Goal: Task Accomplishment & Management: Manage account settings

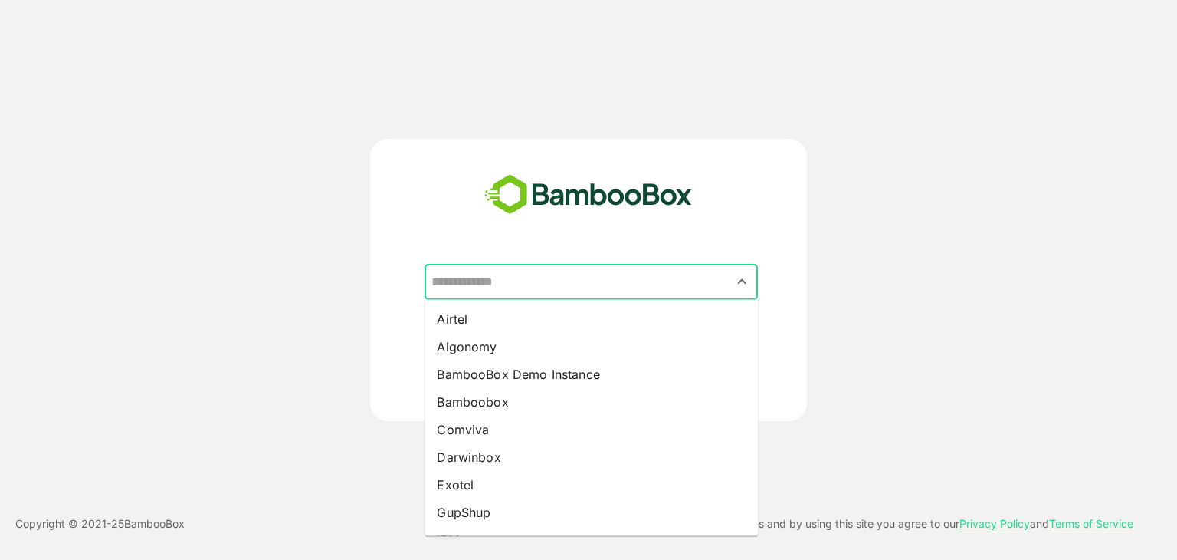
click at [541, 281] on input "text" at bounding box center [591, 281] width 327 height 29
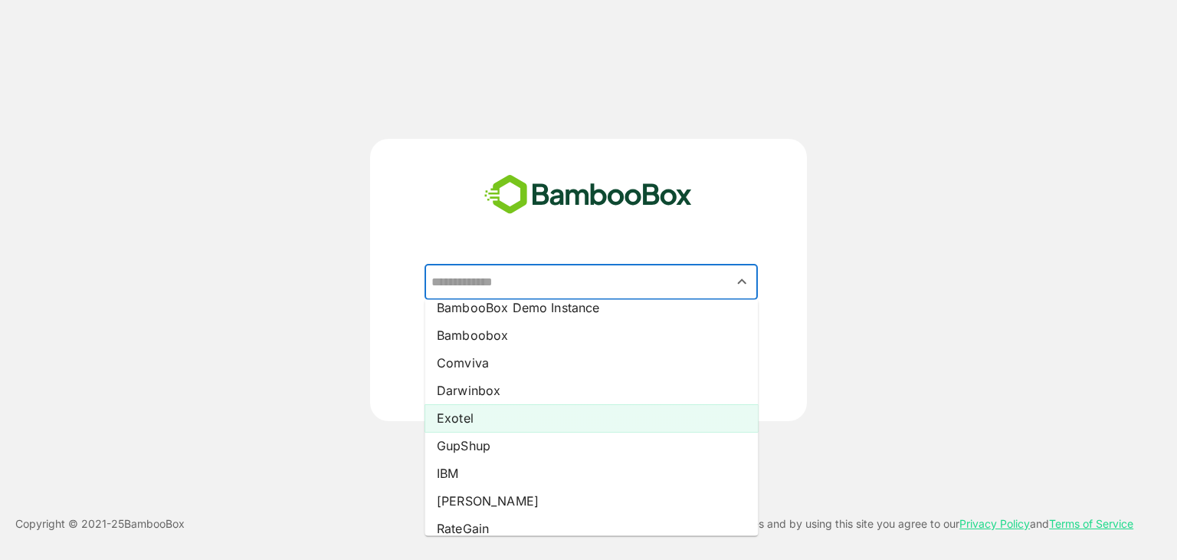
scroll to position [75, 0]
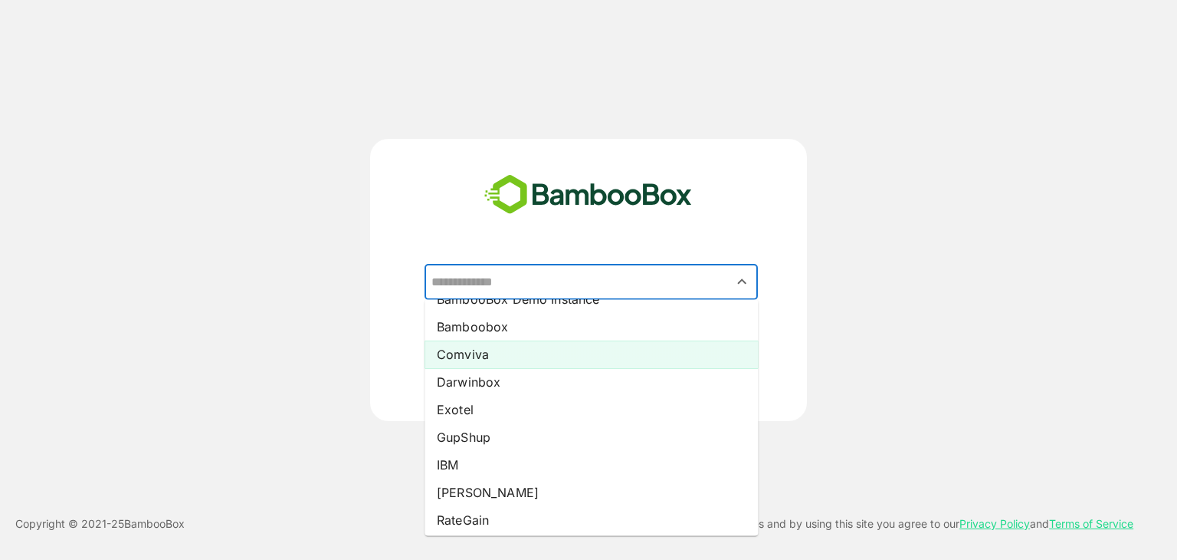
click at [535, 361] on li "Comviva" at bounding box center [591, 354] width 333 height 28
type input "*******"
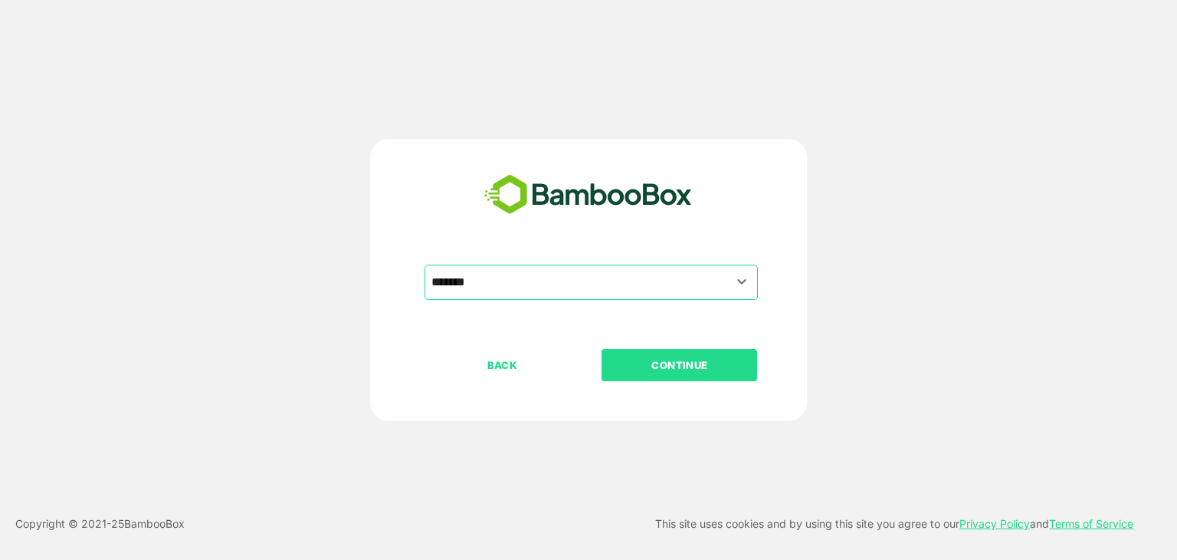
click at [677, 364] on p "CONTINUE" at bounding box center [679, 364] width 153 height 17
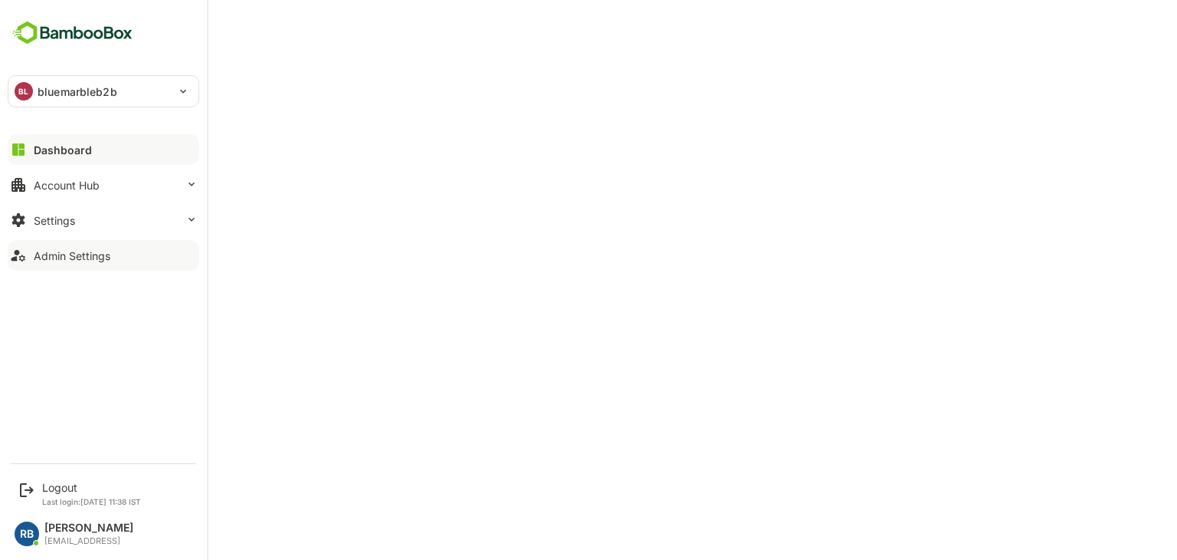
click at [104, 254] on div "Admin Settings" at bounding box center [72, 255] width 77 height 13
click at [87, 218] on button "Settings" at bounding box center [104, 220] width 192 height 31
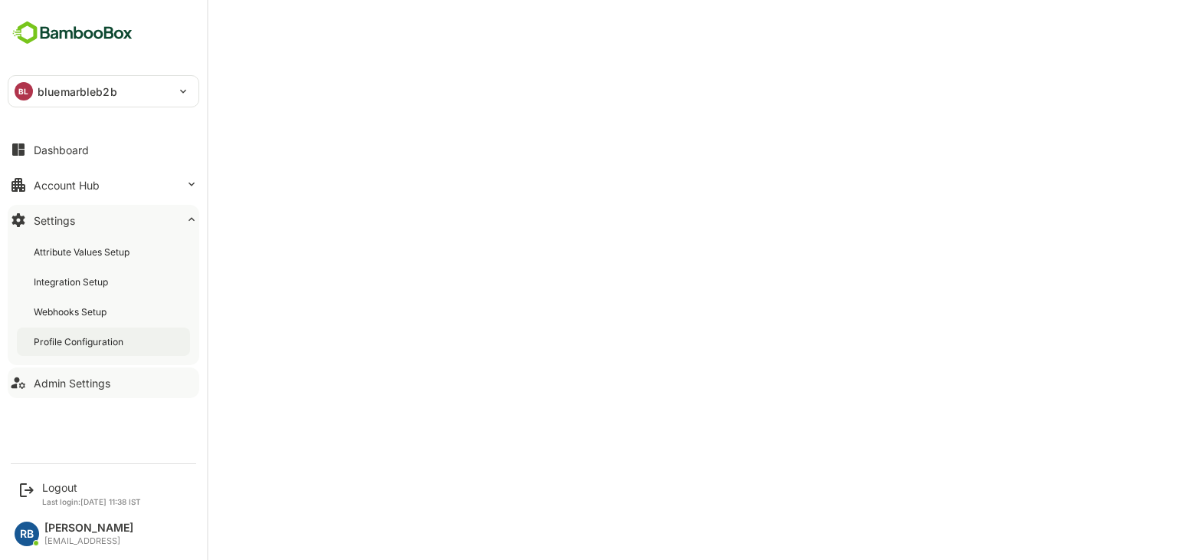
click at [88, 340] on div "Profile Configuration" at bounding box center [80, 341] width 93 height 13
click at [83, 380] on div "Admin Settings" at bounding box center [72, 382] width 77 height 13
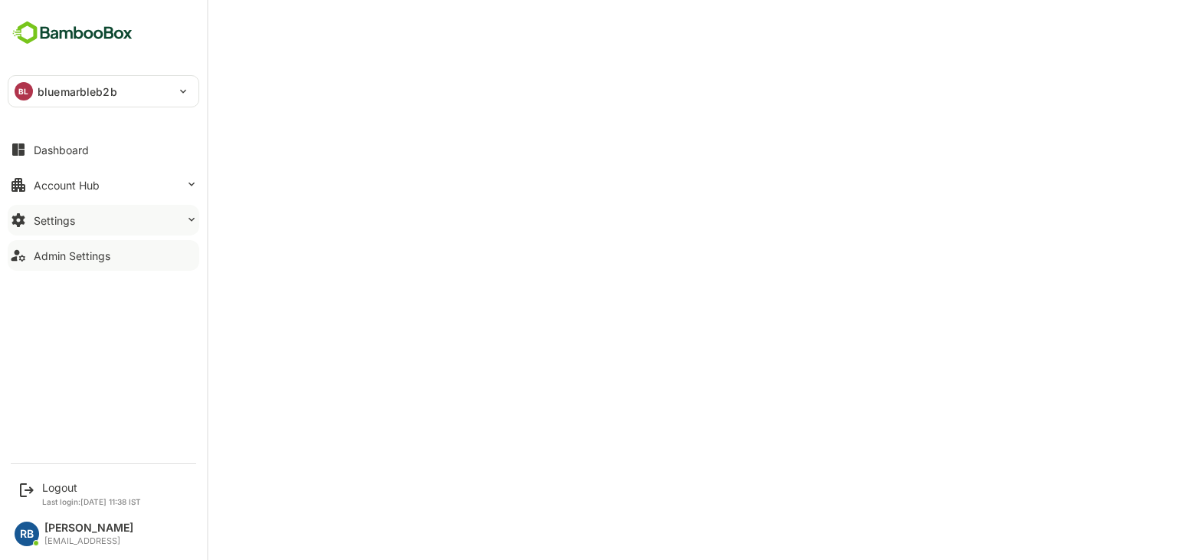
click at [73, 217] on div "Settings" at bounding box center [54, 220] width 41 height 13
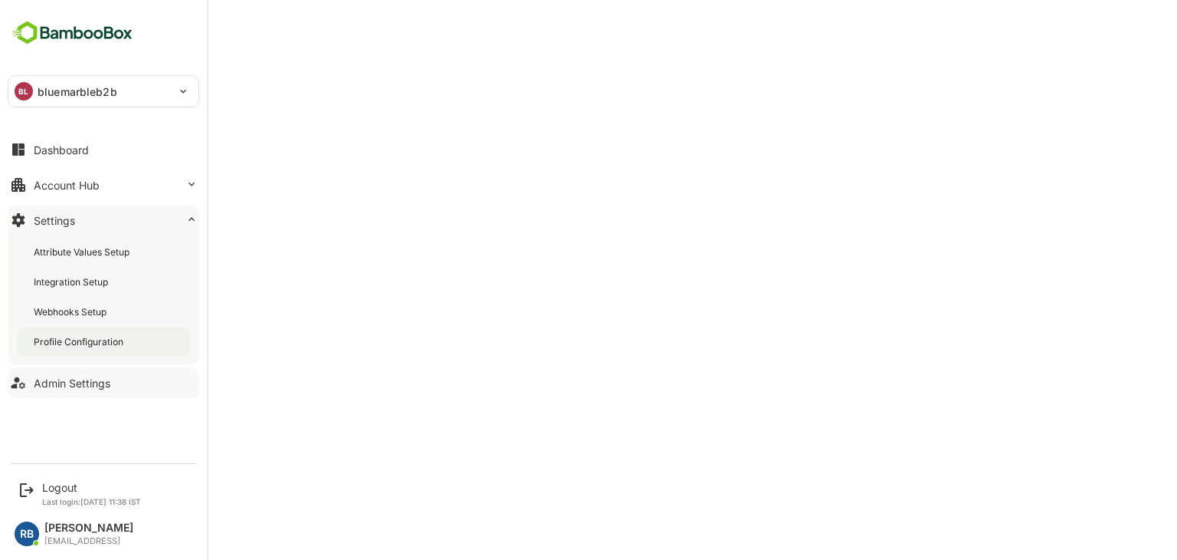
click at [73, 338] on div "Profile Configuration" at bounding box center [80, 341] width 93 height 13
click at [51, 379] on div "Admin Settings" at bounding box center [72, 382] width 77 height 13
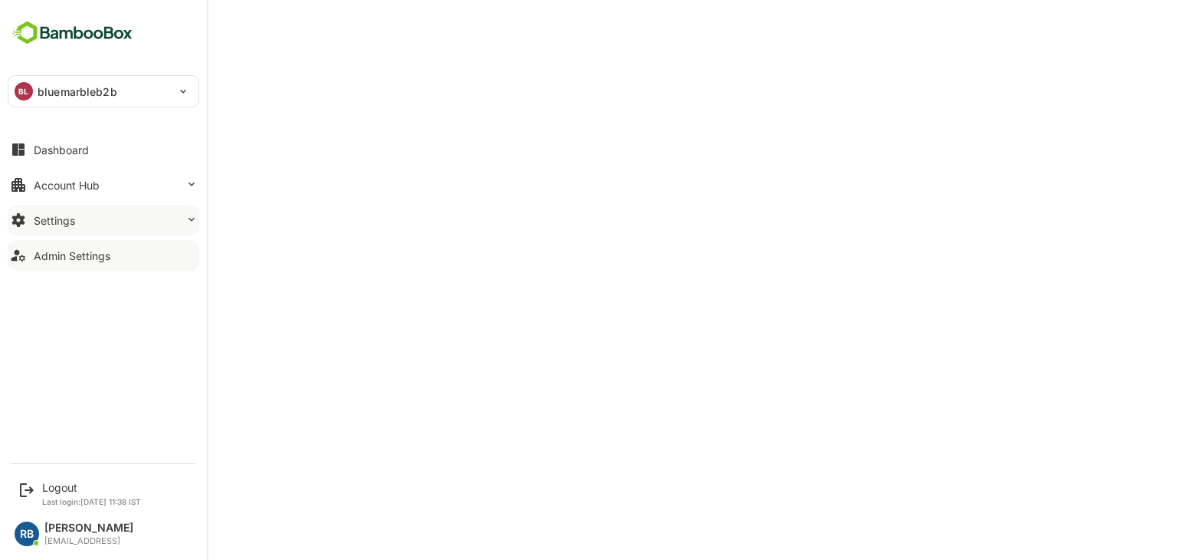
click at [71, 223] on div "Settings" at bounding box center [54, 220] width 41 height 13
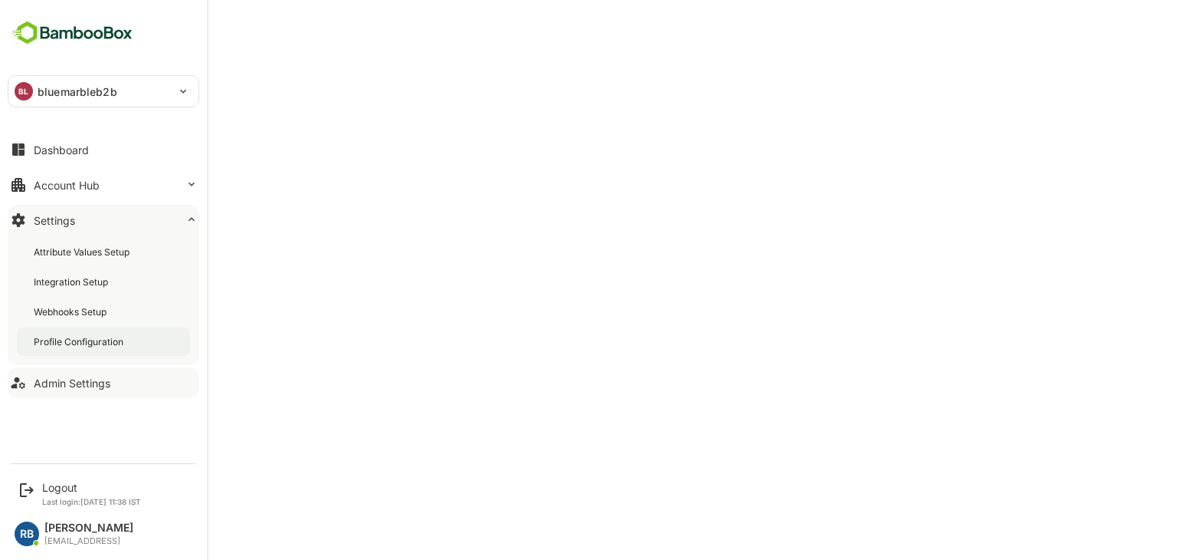
click at [74, 346] on div "Profile Configuration" at bounding box center [80, 341] width 93 height 13
click at [71, 378] on div "Admin Settings" at bounding box center [72, 382] width 77 height 13
